Goal: Task Accomplishment & Management: Complete application form

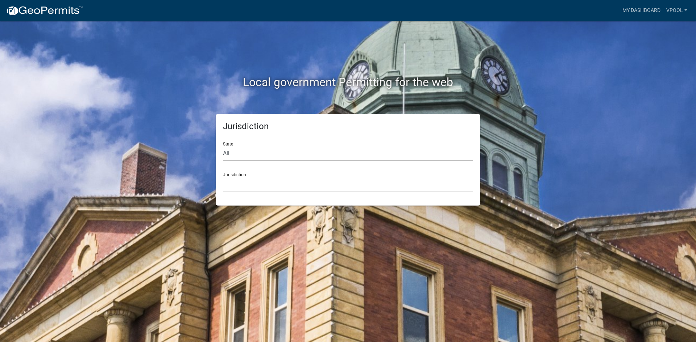
click at [249, 153] on select "All [US_STATE] [US_STATE] [US_STATE] [US_STATE] [US_STATE] [US_STATE] [US_STATE…" at bounding box center [348, 153] width 250 height 15
select select "[US_STATE]"
click at [223, 146] on select "All [US_STATE] [US_STATE] [US_STATE] [US_STATE] [US_STATE] [US_STATE] [US_STATE…" at bounding box center [348, 153] width 250 height 15
click at [234, 186] on select "[GEOGRAPHIC_DATA], [US_STATE] [GEOGRAPHIC_DATA], [US_STATE] [GEOGRAPHIC_DATA], …" at bounding box center [348, 184] width 250 height 15
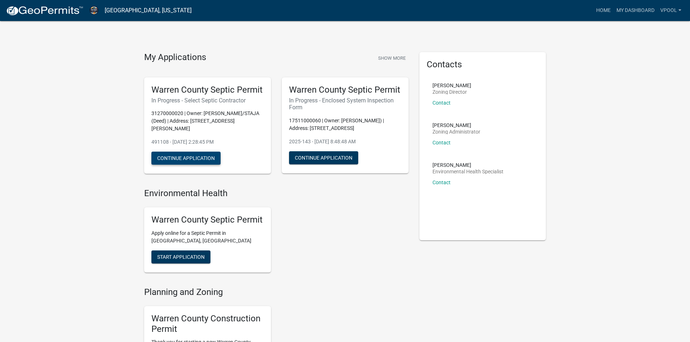
click at [188, 152] on button "Continue Application" at bounding box center [185, 158] width 69 height 13
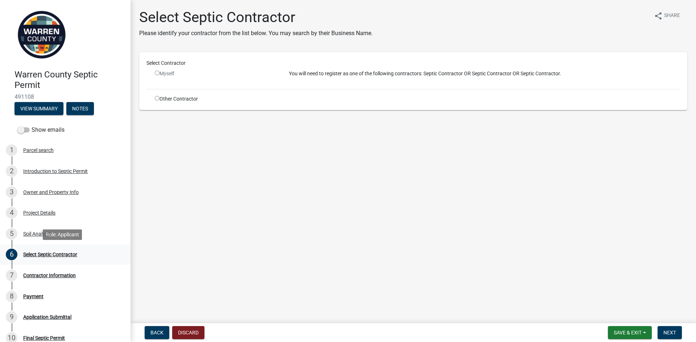
click at [31, 255] on div "Select Septic Contractor" at bounding box center [50, 254] width 54 height 5
click at [157, 98] on input "radio" at bounding box center [157, 98] width 5 height 5
radio input "true"
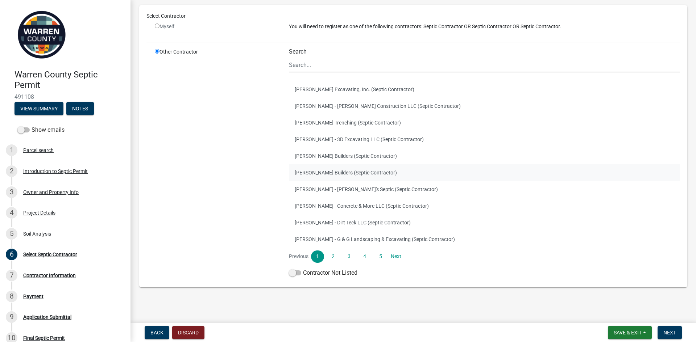
scroll to position [58, 0]
click at [333, 259] on link "2" at bounding box center [332, 256] width 13 height 12
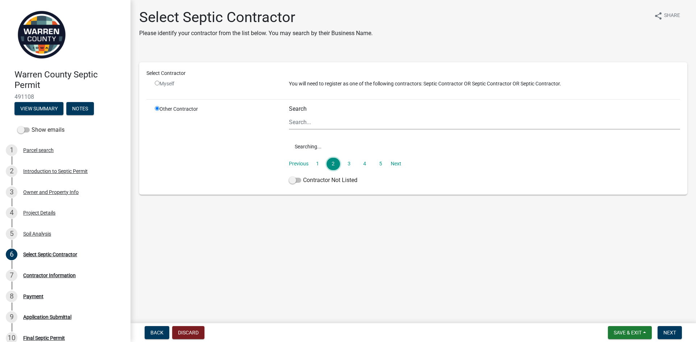
scroll to position [0, 0]
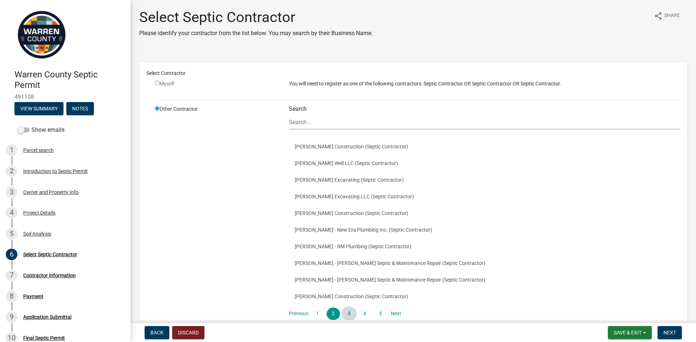
click at [348, 311] on link "3" at bounding box center [348, 314] width 13 height 12
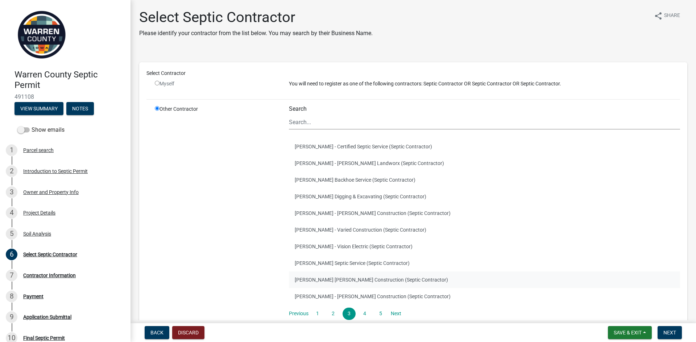
click at [326, 279] on button "[PERSON_NAME] [PERSON_NAME] Construction (Septic Contractor)" at bounding box center [484, 280] width 391 height 17
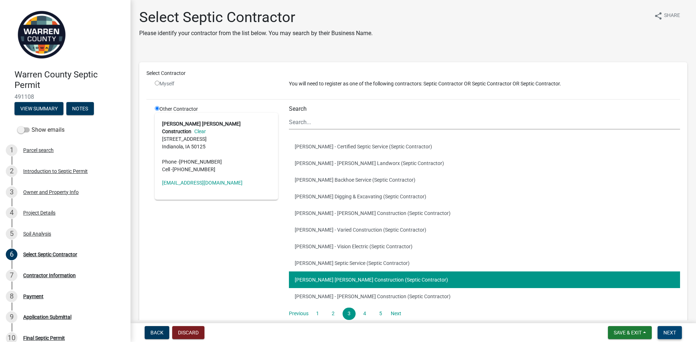
click at [672, 332] on span "Next" at bounding box center [669, 333] width 13 height 6
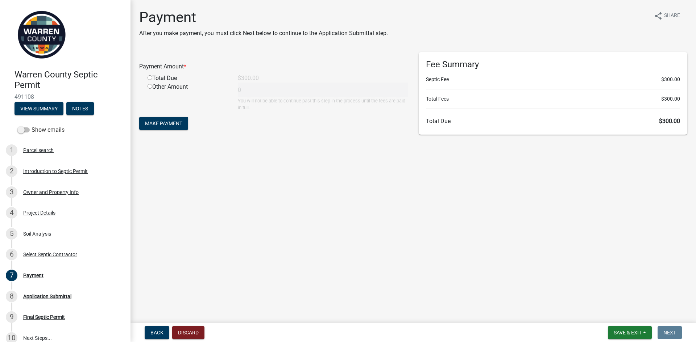
click at [148, 77] on input "radio" at bounding box center [149, 77] width 5 height 5
radio input "true"
type input "300"
click at [158, 127] on button "Make Payment" at bounding box center [163, 123] width 49 height 13
